Goal: Task Accomplishment & Management: Complete application form

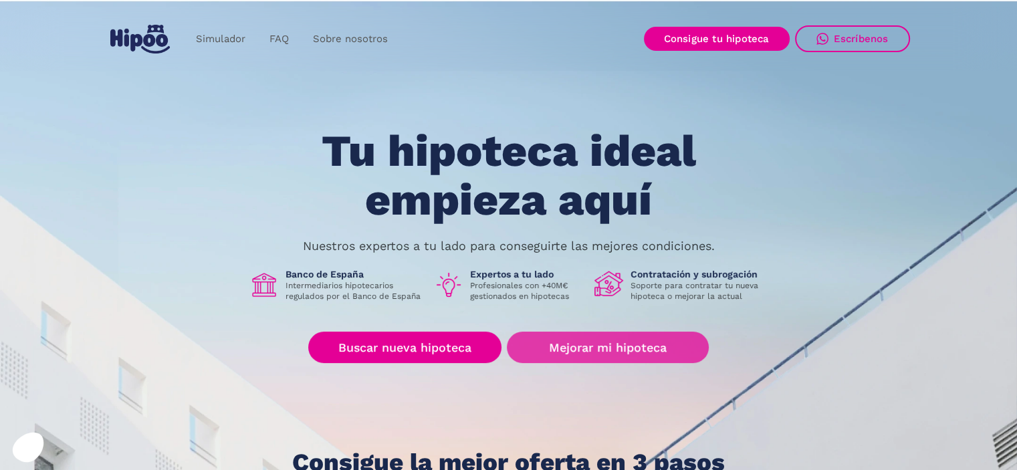
click at [580, 351] on link "Mejorar mi hipoteca" at bounding box center [607, 347] width 201 height 31
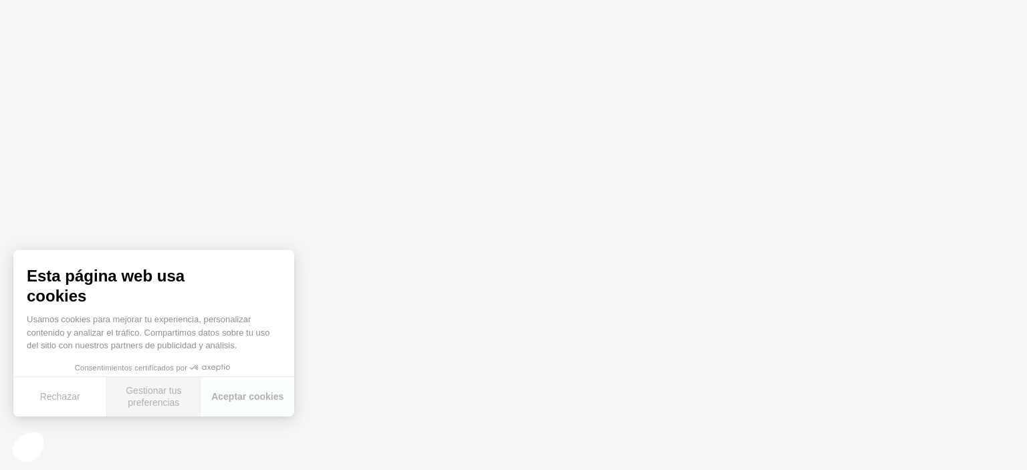
click at [153, 395] on button "Gestionar tus preferencias" at bounding box center [154, 396] width 94 height 39
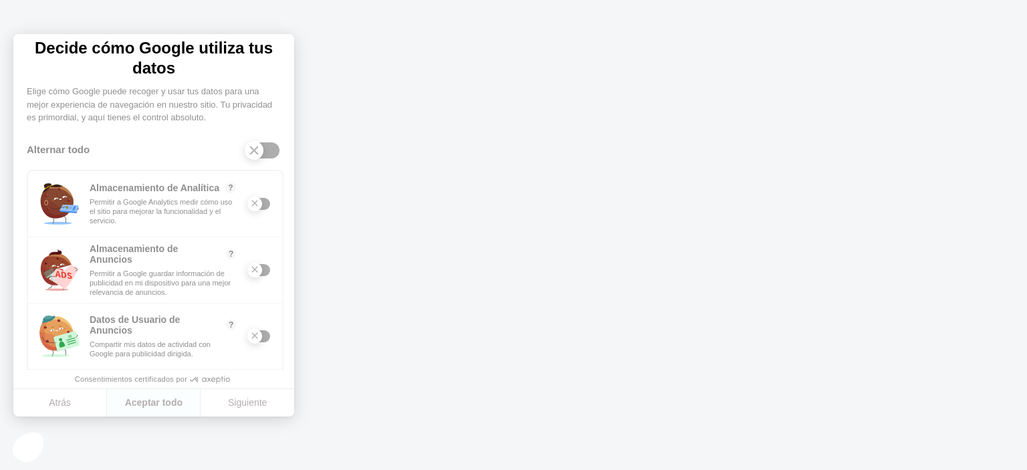
scroll to position [144, 0]
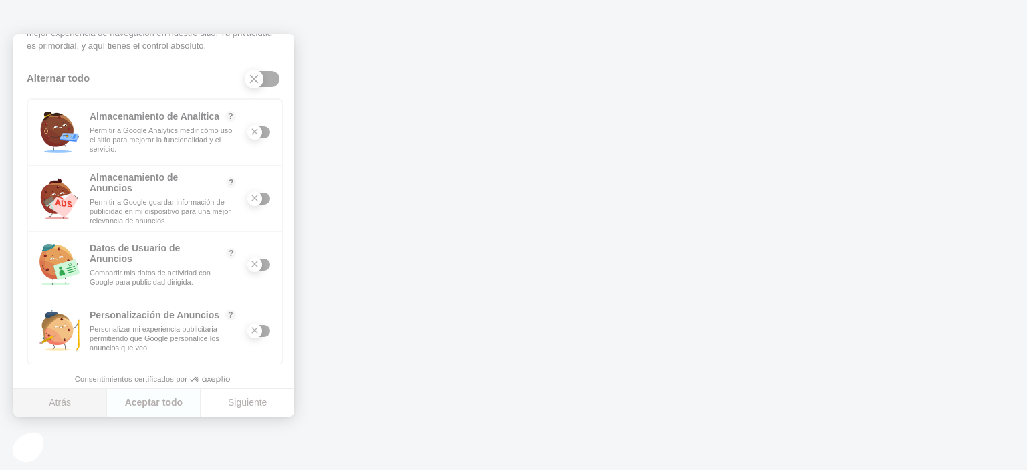
click at [88, 404] on button "Atrás" at bounding box center [60, 403] width 94 height 28
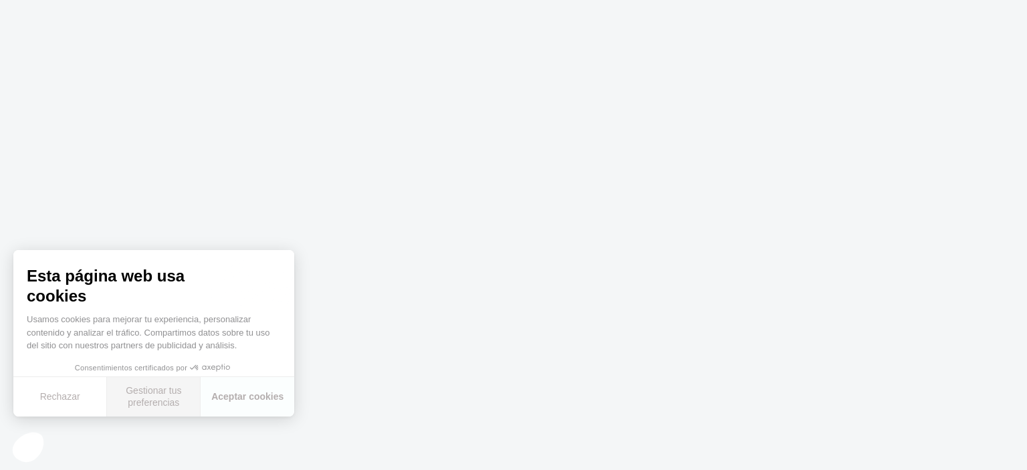
click at [140, 396] on button "Gestionar tus preferencias" at bounding box center [154, 396] width 94 height 39
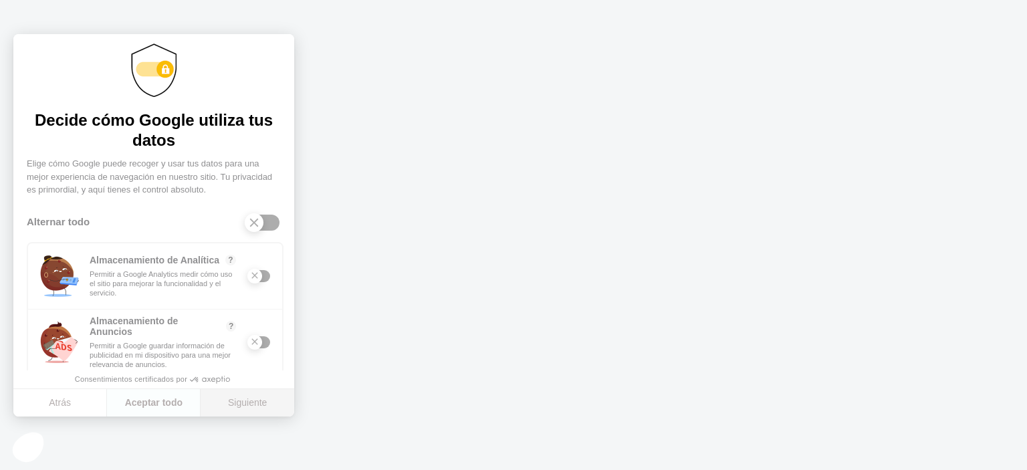
click at [241, 398] on button "Siguiente" at bounding box center [248, 403] width 94 height 28
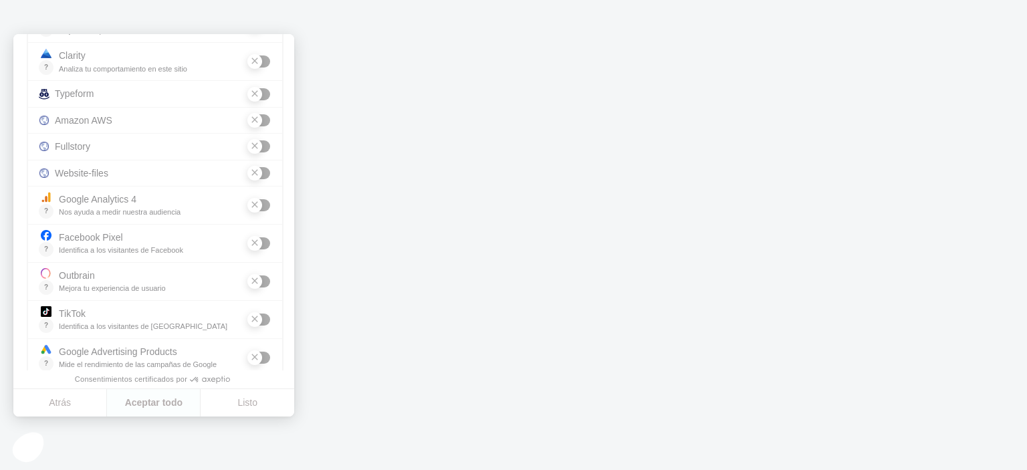
scroll to position [299, 0]
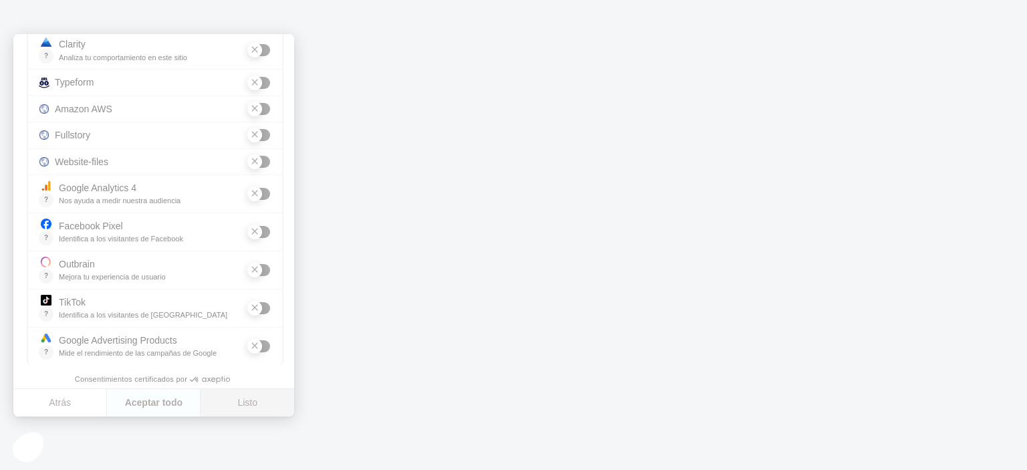
click at [245, 400] on button "Listo" at bounding box center [248, 403] width 94 height 28
